Goal: Entertainment & Leisure: Consume media (video, audio)

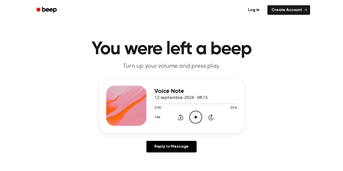
click at [195, 123] on icon "Play Audio" at bounding box center [196, 117] width 13 height 13
click at [192, 118] on icon "Pause Audio" at bounding box center [196, 117] width 13 height 13
click at [196, 114] on icon "Play Audio" at bounding box center [196, 117] width 13 height 13
click at [193, 116] on icon "Play Audio" at bounding box center [196, 117] width 13 height 13
